Goal: Check status

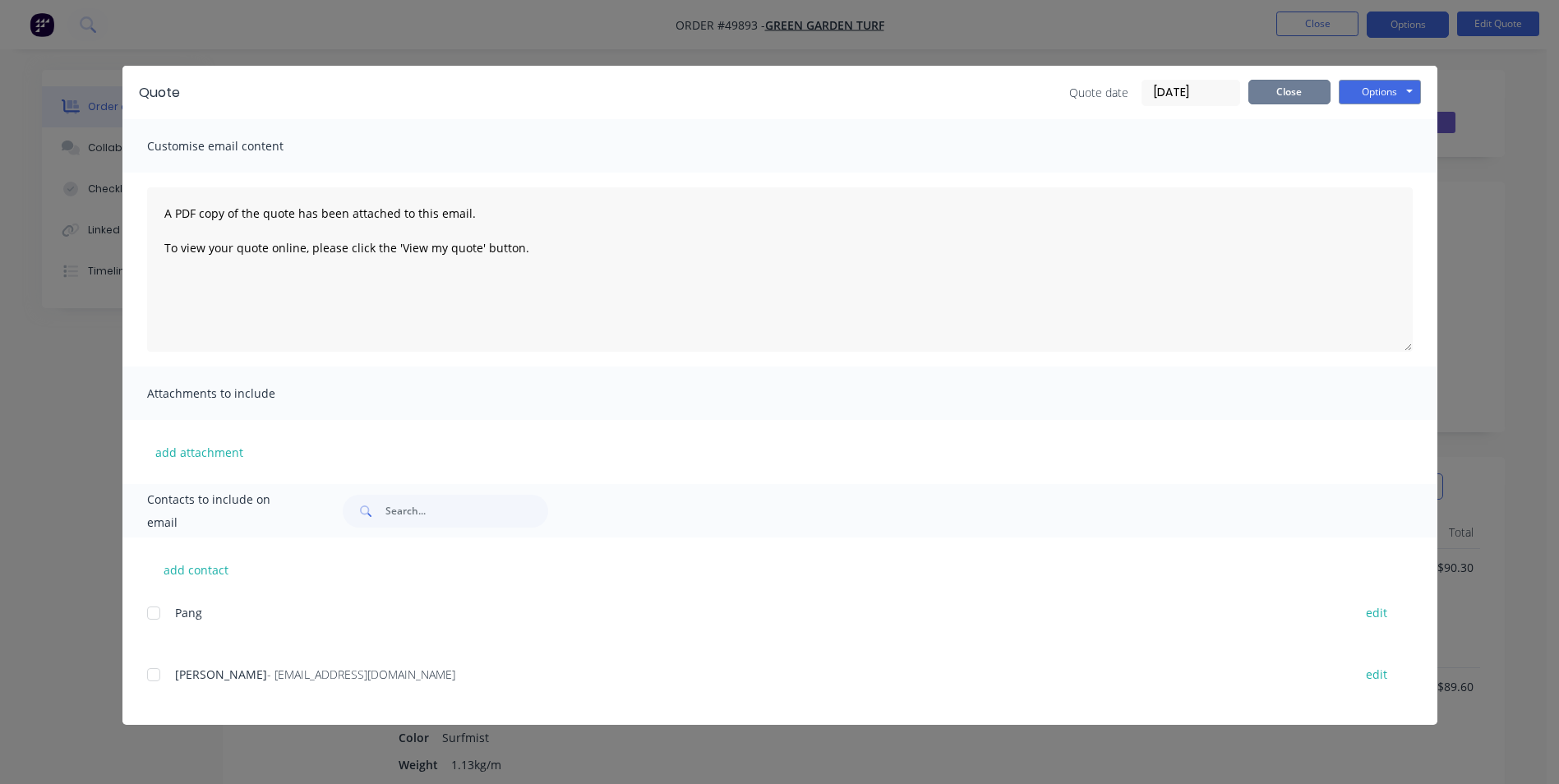
click at [1285, 91] on button "Close" at bounding box center [1289, 92] width 82 height 24
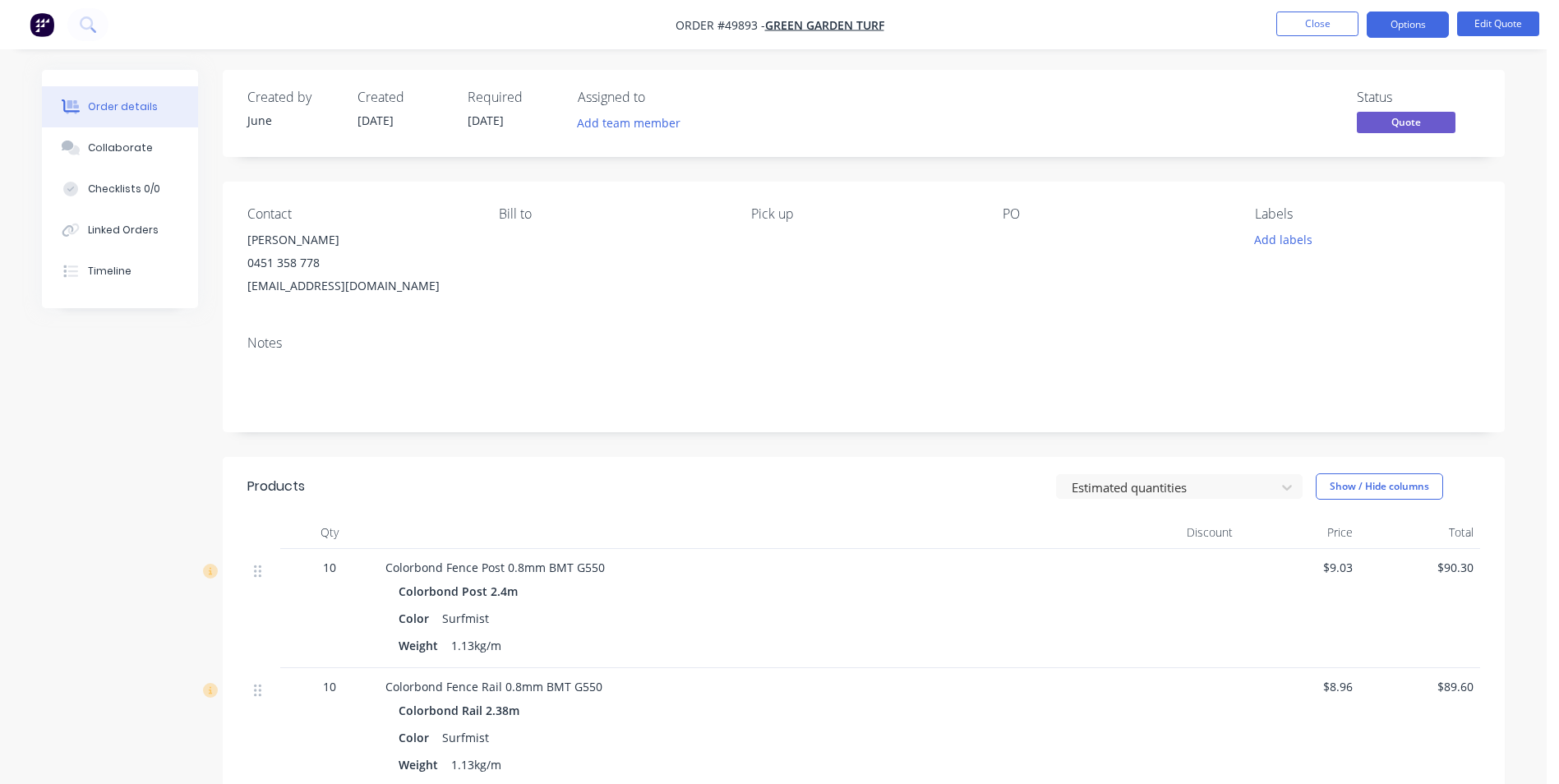
drag, startPoint x: 1032, startPoint y: 155, endPoint x: 1363, endPoint y: 34, distance: 352.4
click at [1060, 145] on div "Created by June Created [DATE] Required [DATE] Assigned to Add team member Stat…" at bounding box center [863, 113] width 1282 height 87
click at [1318, 25] on button "Close" at bounding box center [1317, 23] width 82 height 24
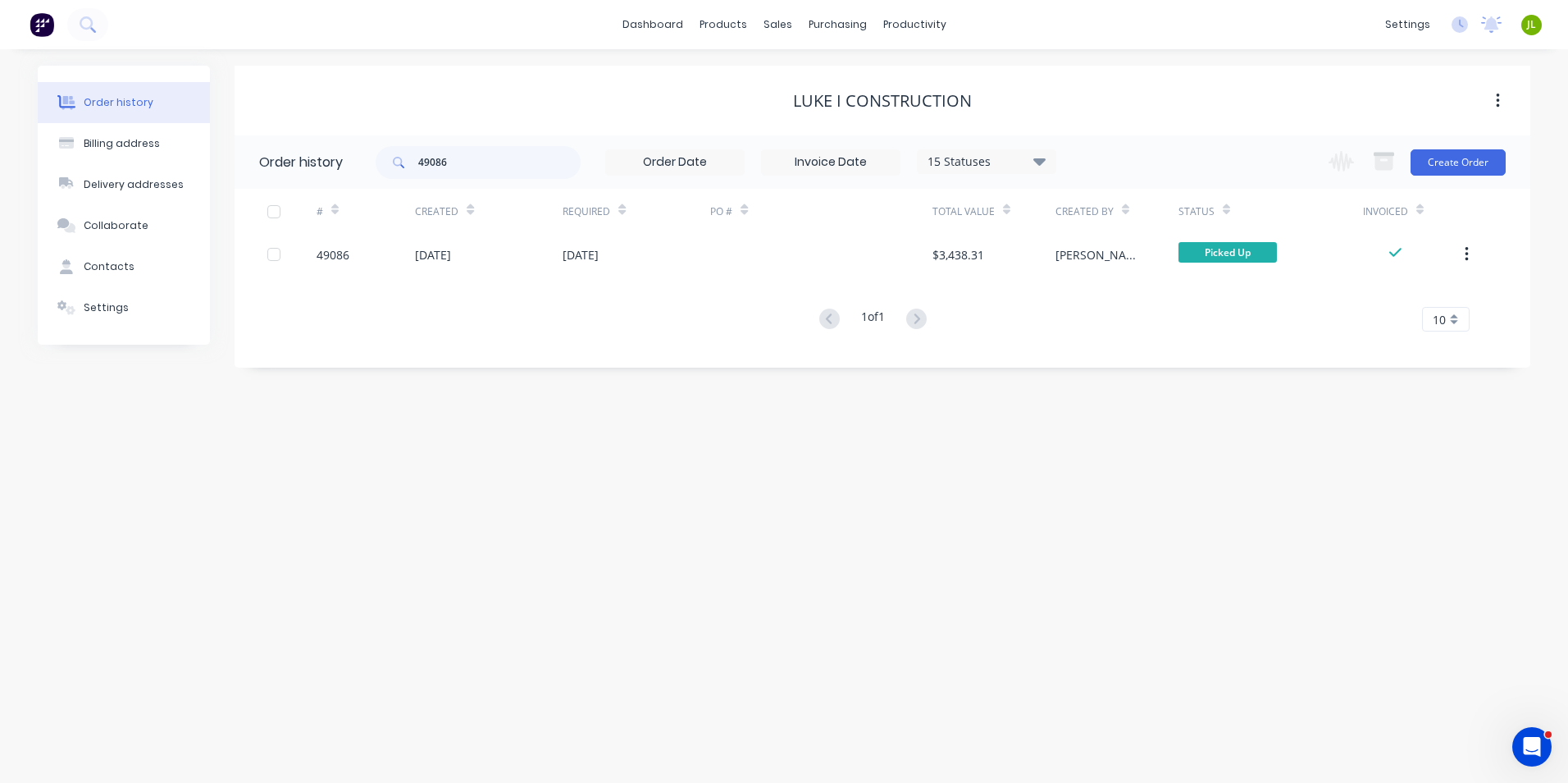
click at [639, 396] on div "Order history Billing address Delivery addresses Collaborate Contacts Settings …" at bounding box center [784, 416] width 1568 height 734
